Goal: Navigation & Orientation: Find specific page/section

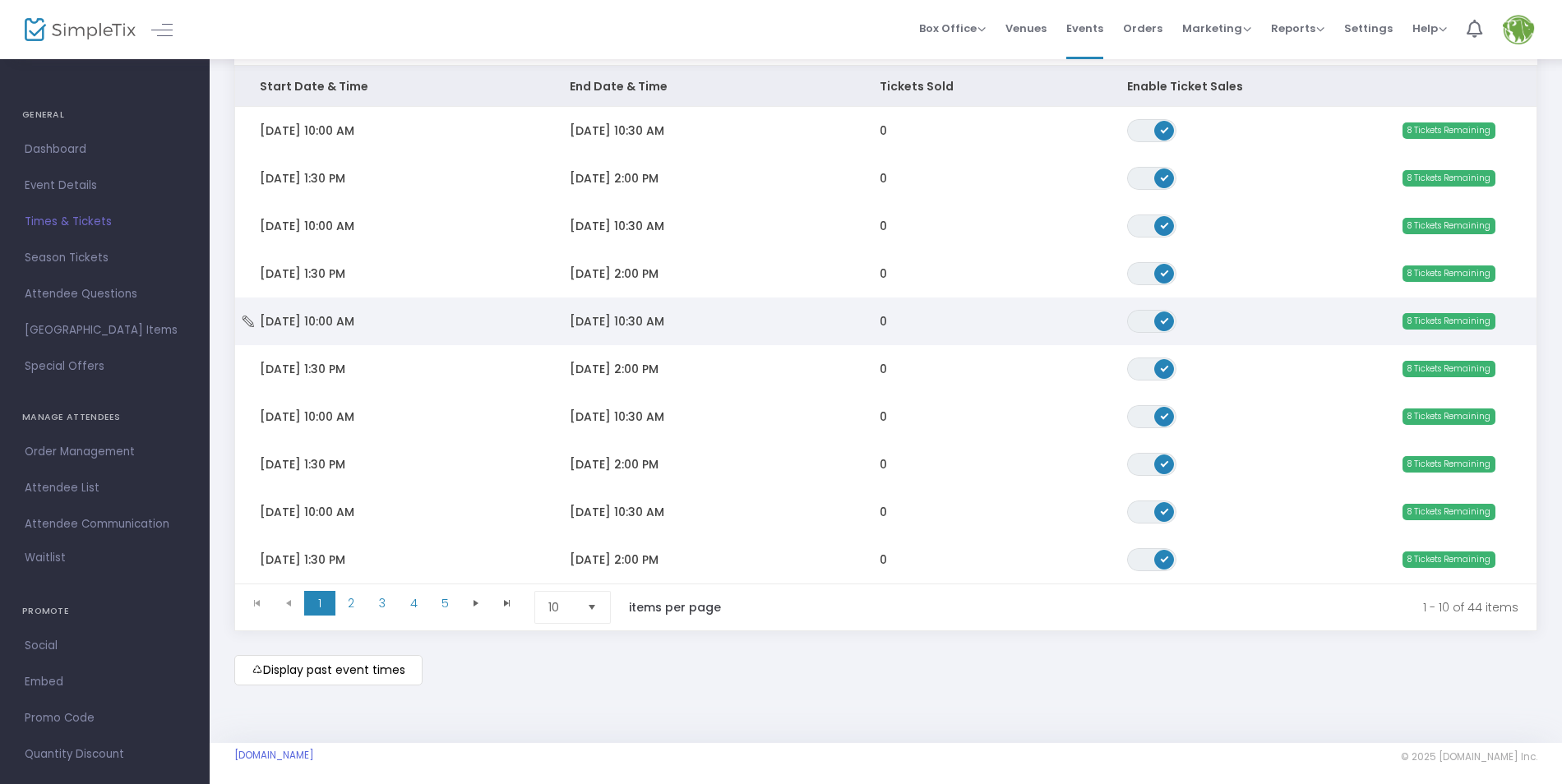
scroll to position [208, 0]
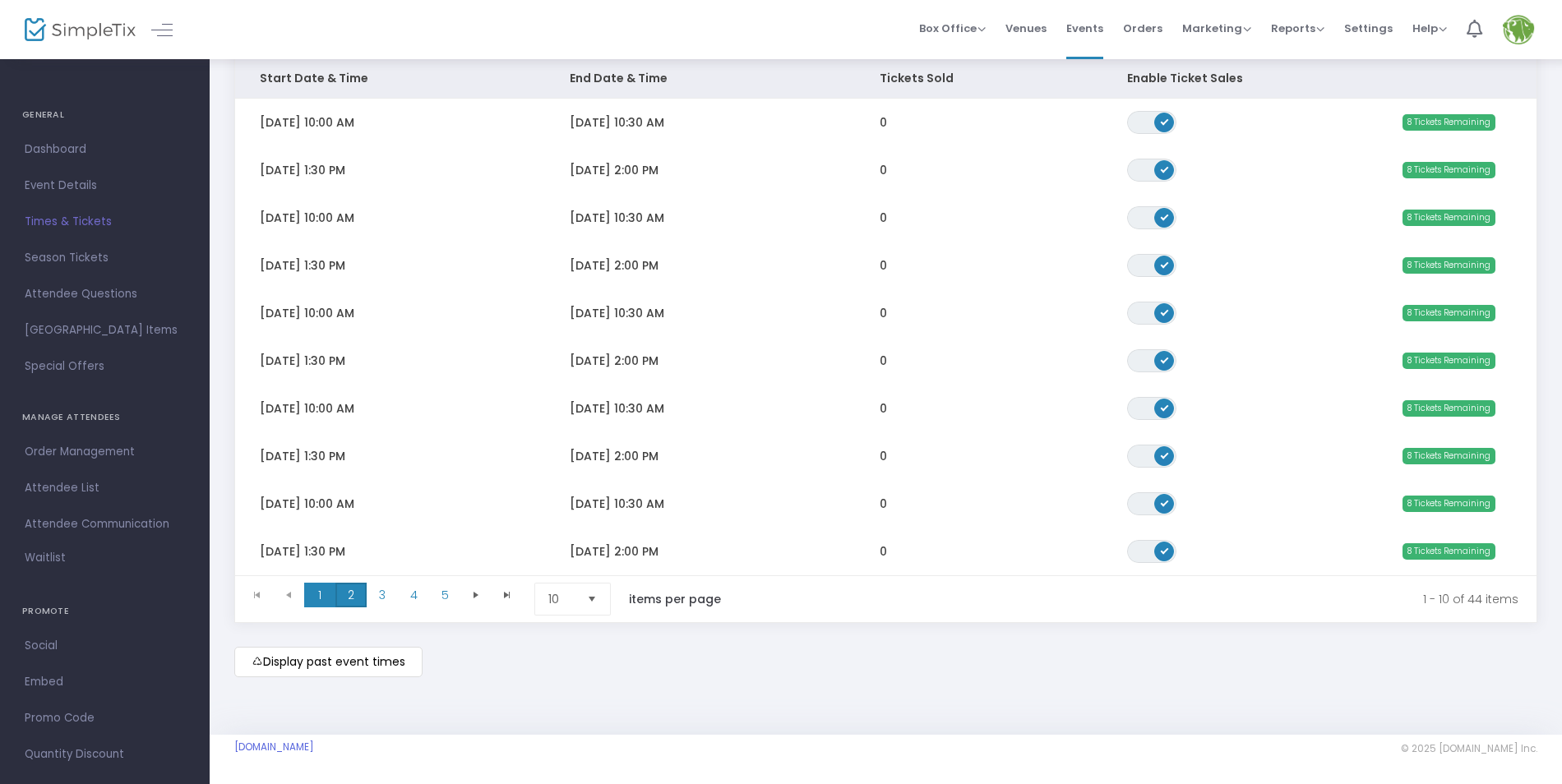
click at [365, 587] on span "2" at bounding box center [350, 594] width 31 height 25
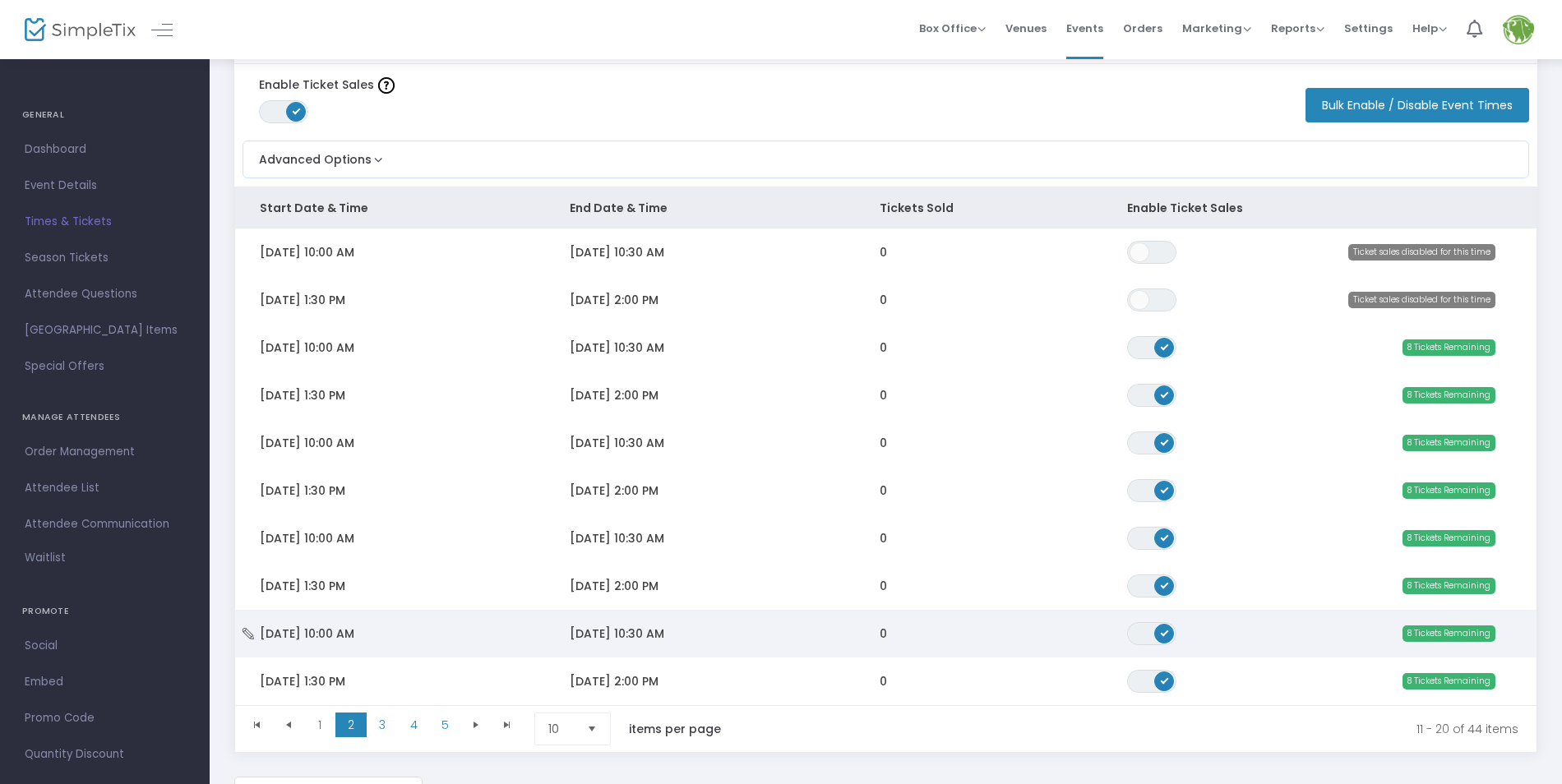
scroll to position [43, 0]
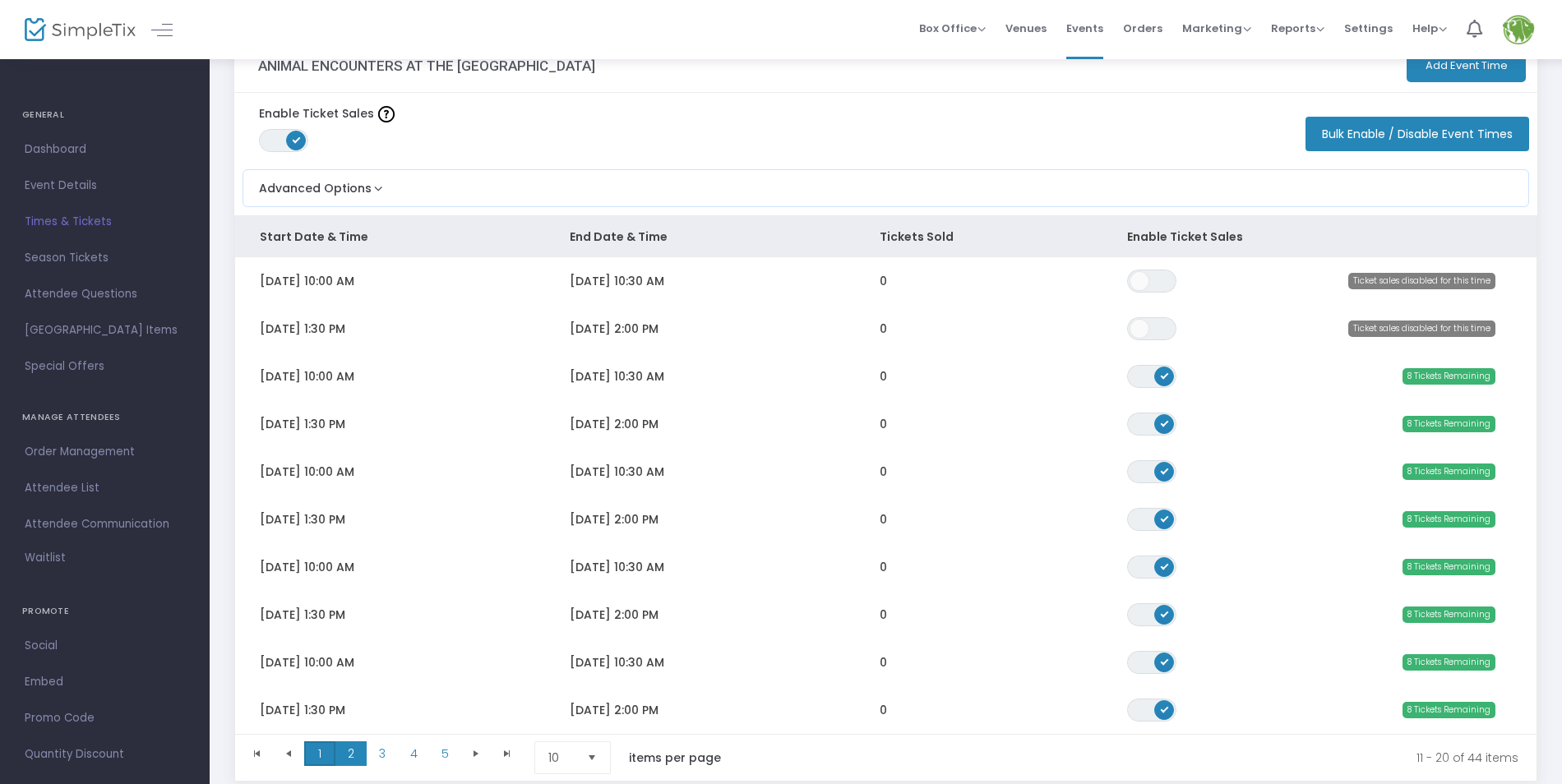
click at [315, 751] on span "1" at bounding box center [320, 753] width 31 height 25
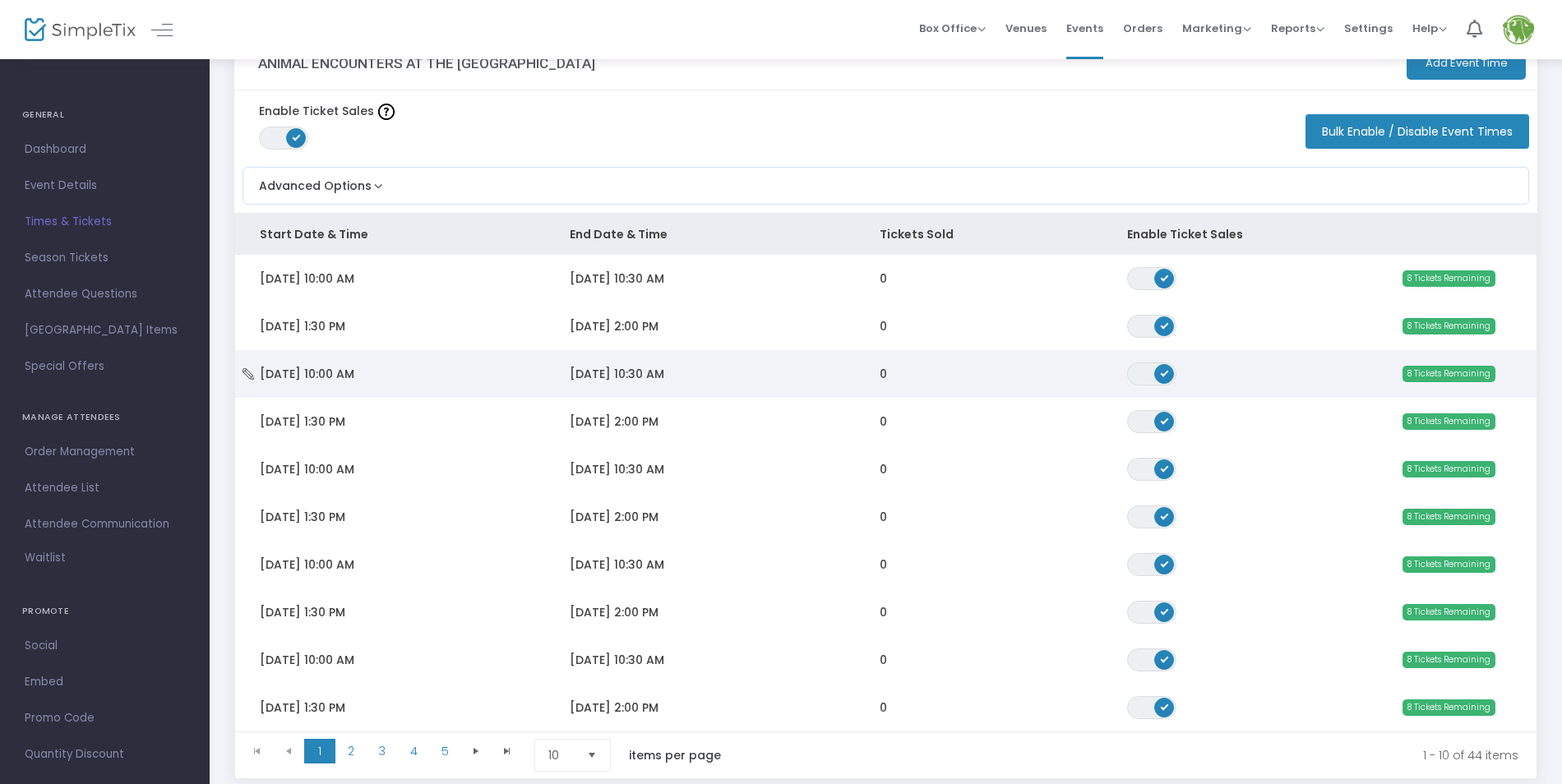
scroll to position [82, 0]
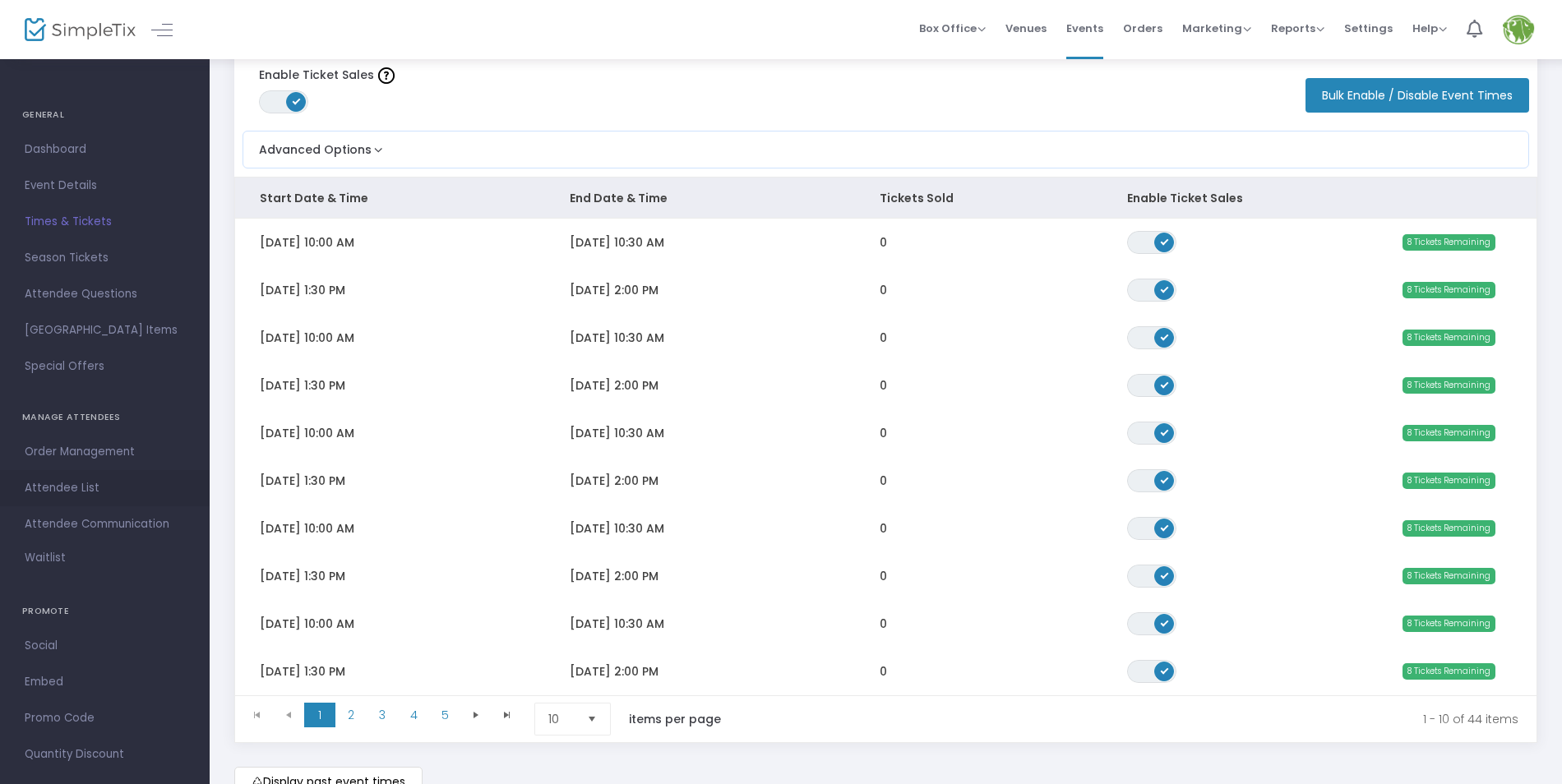
click at [61, 490] on span "Attendee List" at bounding box center [104, 487] width 160 height 21
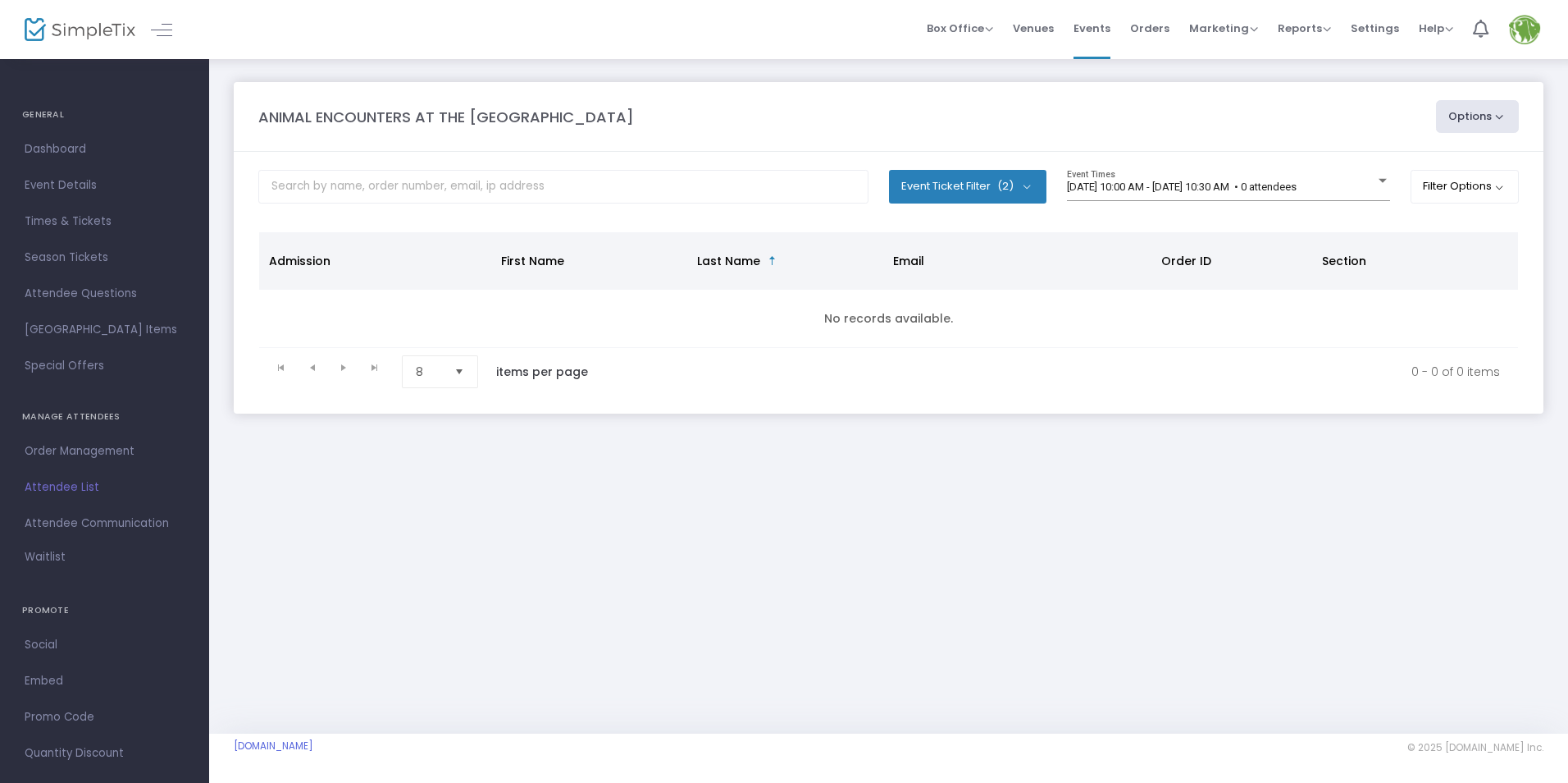
click at [59, 146] on span "Dashboard" at bounding box center [104, 149] width 160 height 21
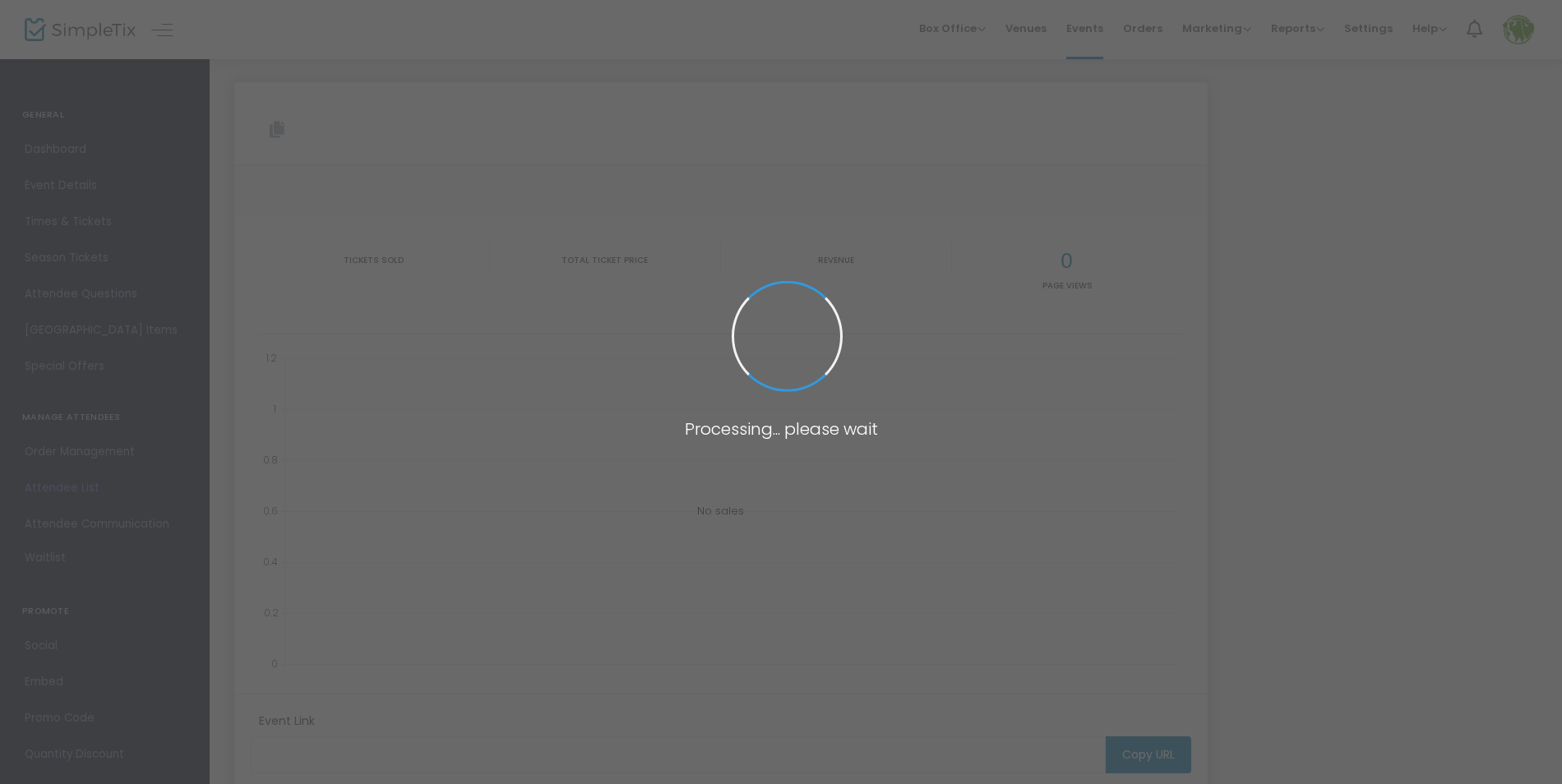
type input "[URL][DOMAIN_NAME]"
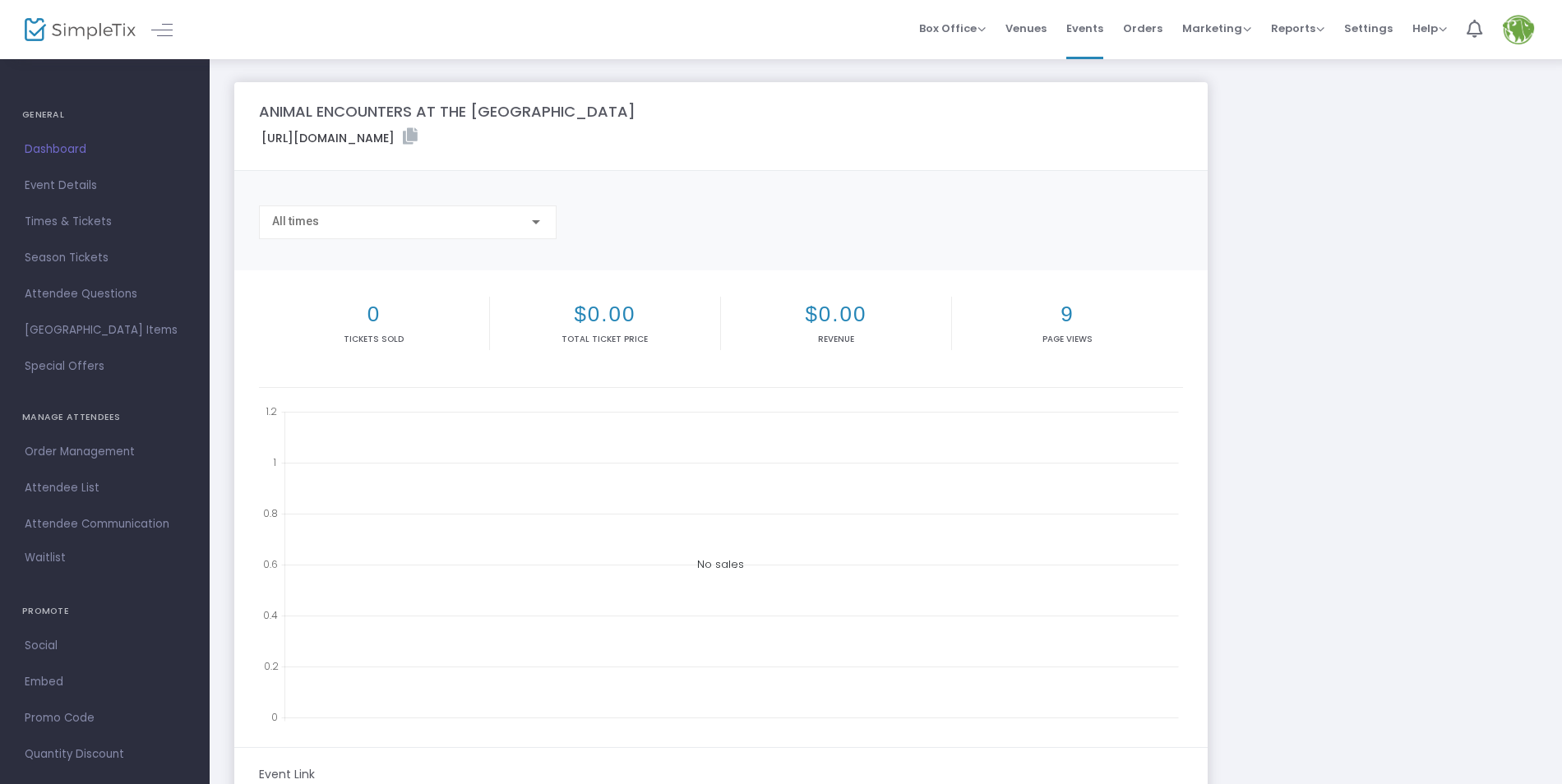
click at [51, 124] on h4 "GENERAL" at bounding box center [104, 114] width 165 height 33
click at [48, 114] on h4 "GENERAL" at bounding box center [104, 114] width 165 height 33
